Goal: Task Accomplishment & Management: Manage account settings

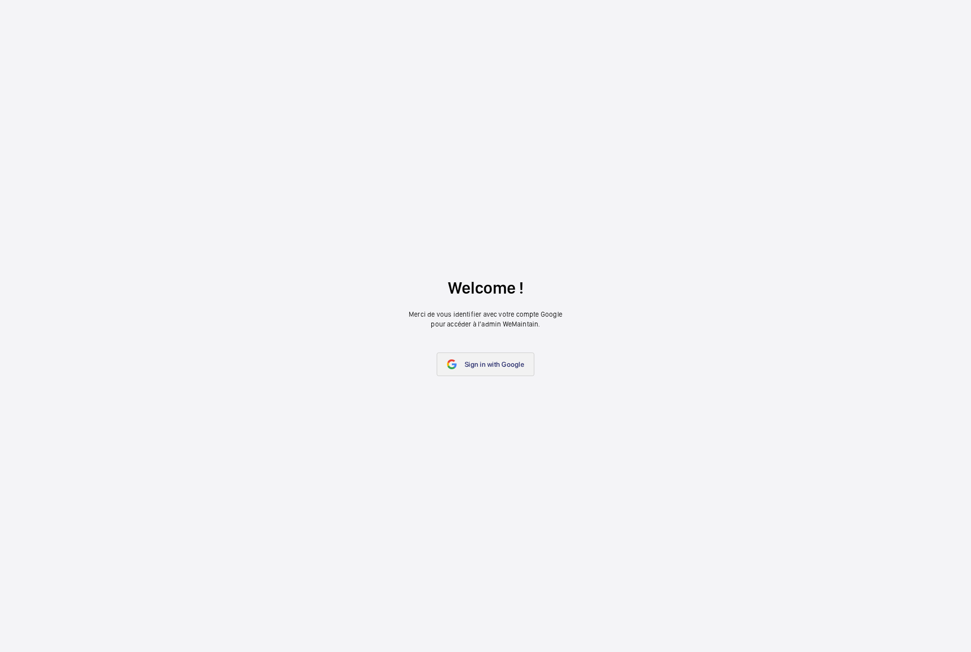
click at [508, 364] on span "Sign in with Google" at bounding box center [494, 364] width 59 height 8
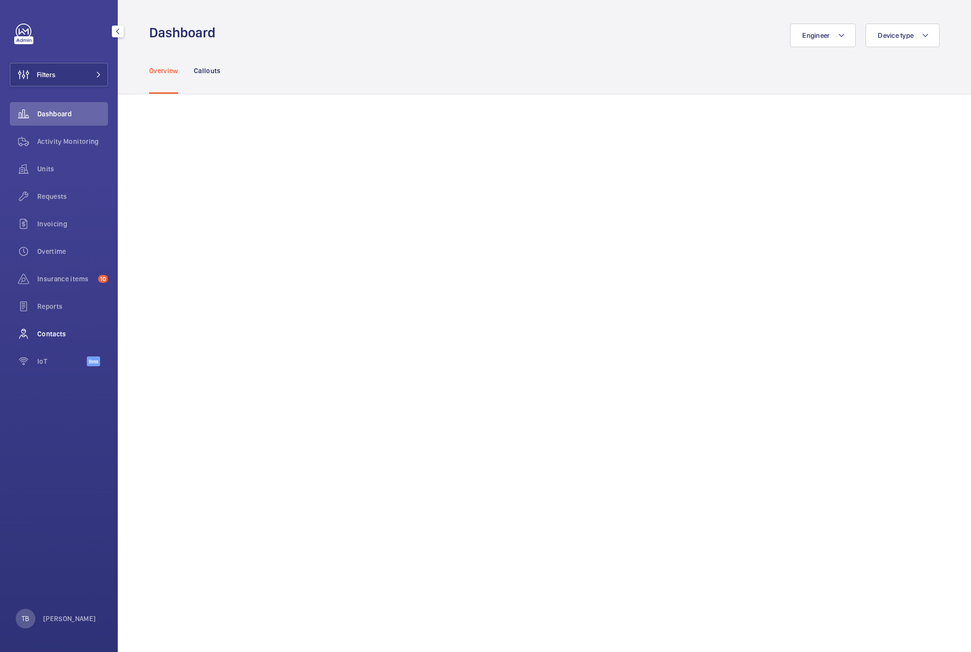
click at [63, 332] on span "Contacts" at bounding box center [72, 334] width 71 height 10
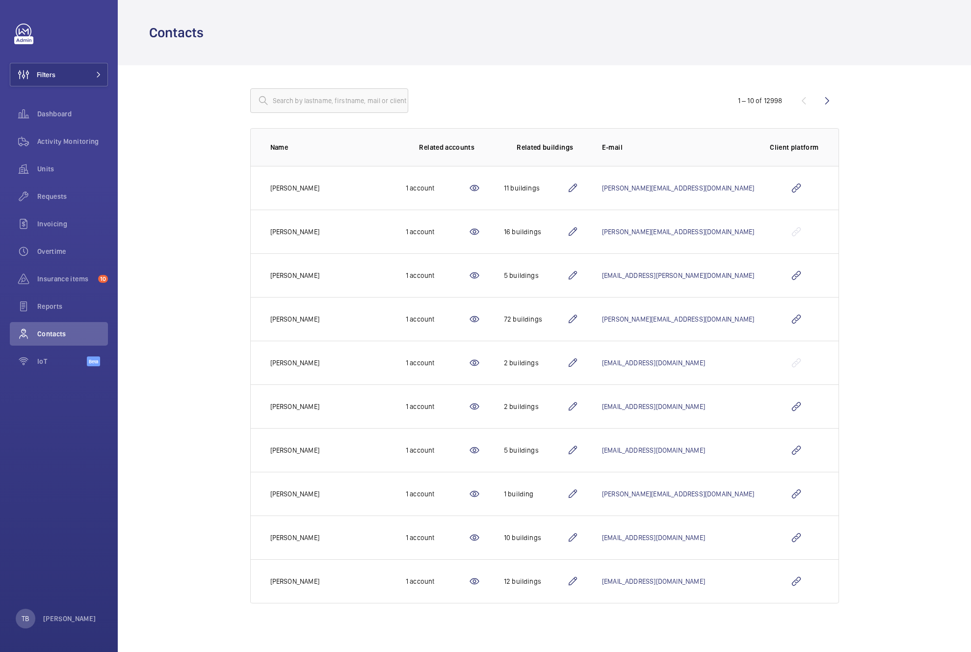
click at [306, 192] on p "[PERSON_NAME]" at bounding box center [294, 188] width 49 height 10
click at [480, 318] on mat-icon at bounding box center [475, 319] width 12 height 12
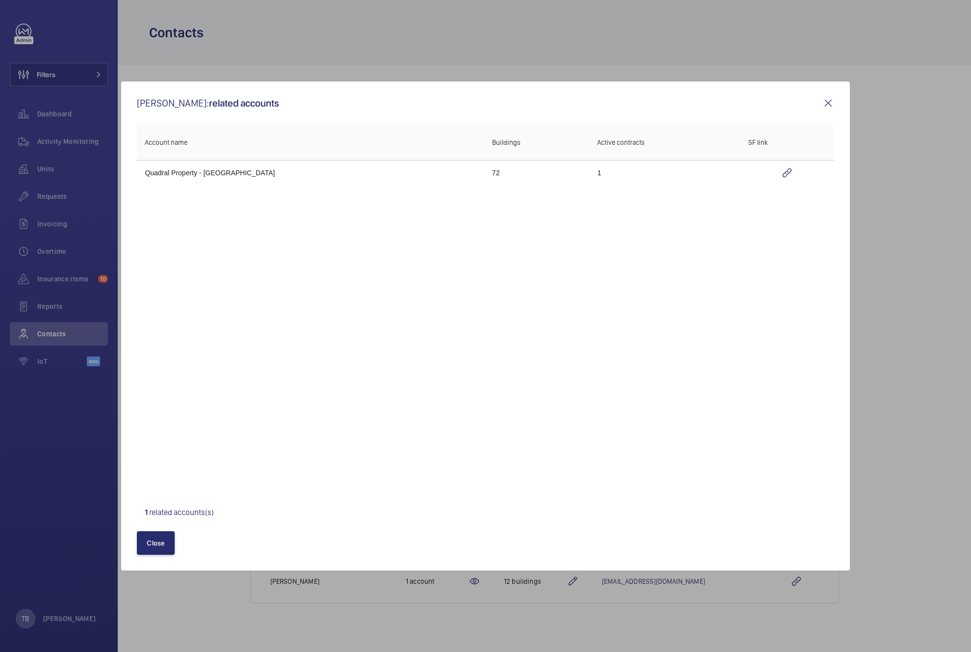
click at [173, 170] on td "Quadral Property - EL AMCHAOUI" at bounding box center [310, 173] width 347 height 26
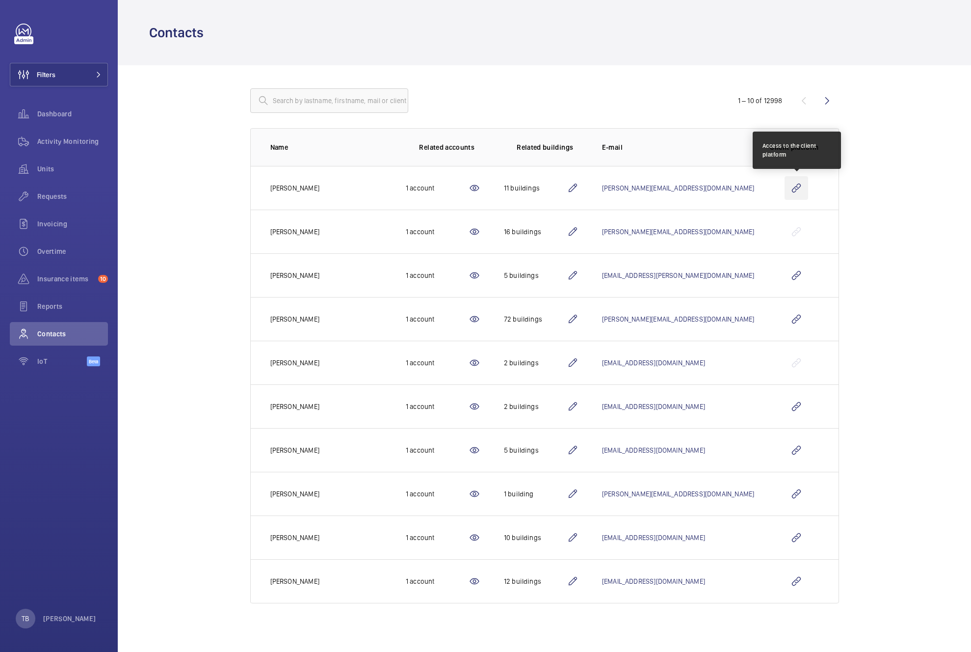
click at [796, 187] on wm-front-icon-button at bounding box center [797, 188] width 24 height 24
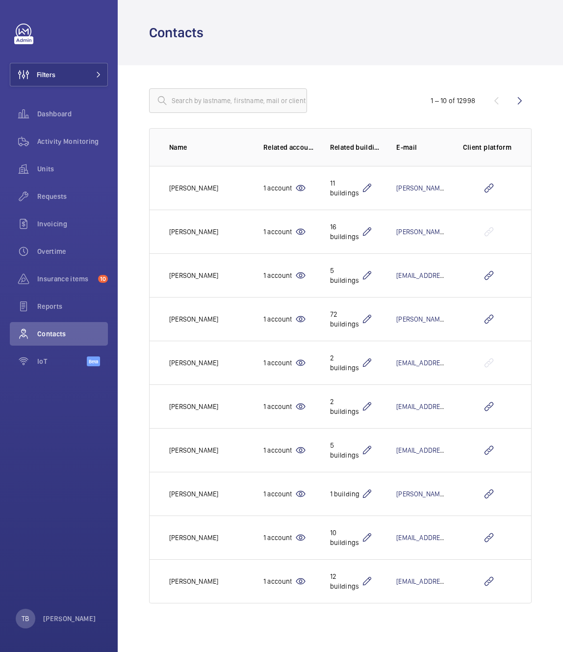
click at [332, 113] on wm-front-table "1 – 10 of 12998 Name Related accounts Related buildings E-mail Client platform …" at bounding box center [340, 346] width 383 height 514
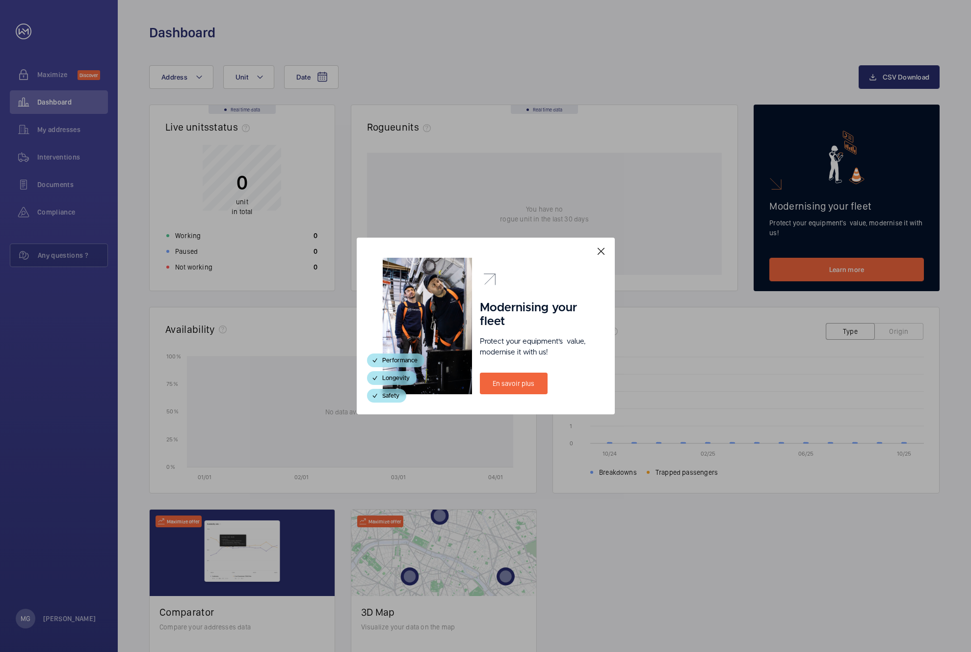
click at [598, 249] on mat-icon at bounding box center [601, 251] width 12 height 12
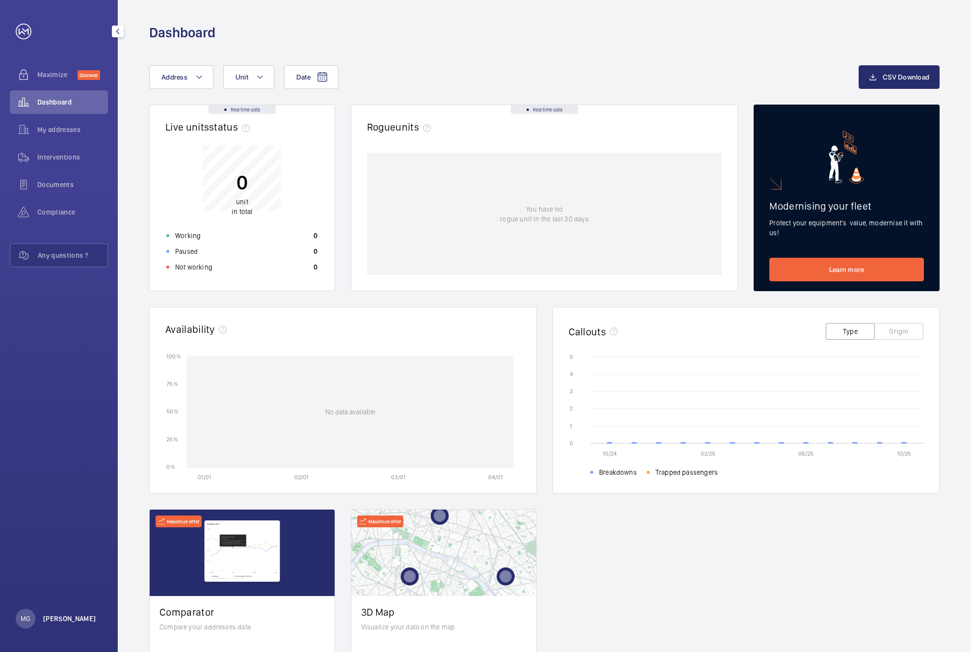
click at [72, 622] on p "[PERSON_NAME]" at bounding box center [69, 618] width 53 height 10
click at [44, 577] on link "Settings" at bounding box center [38, 578] width 25 height 8
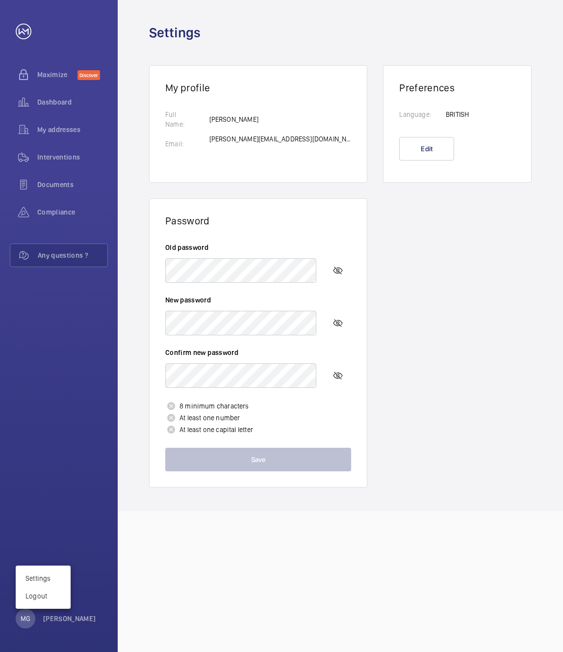
click at [416, 254] on div at bounding box center [281, 326] width 563 height 652
